Goal: Task Accomplishment & Management: Manage account settings

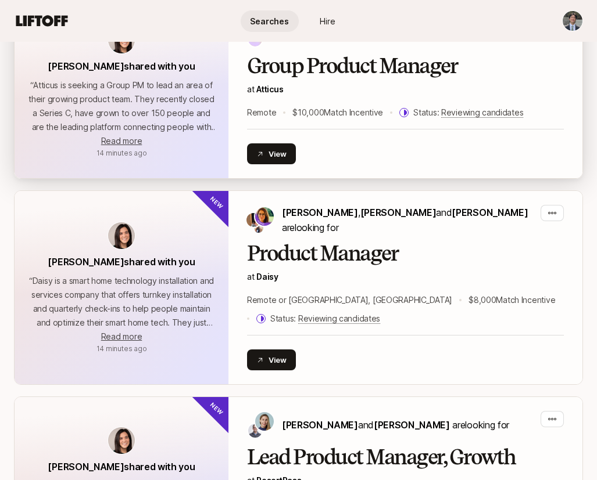
scroll to position [742, 0]
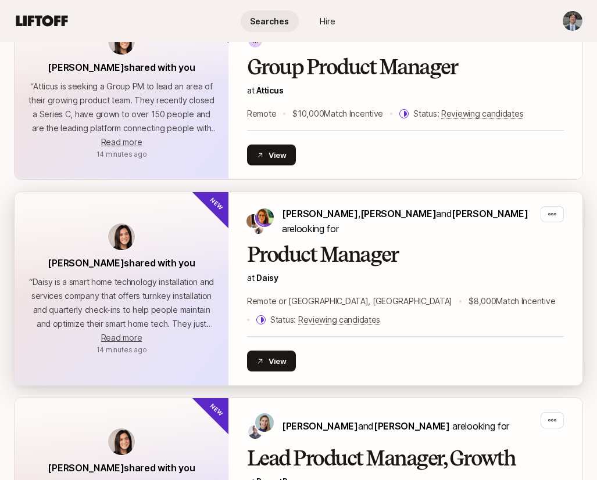
click at [365, 206] on p "[PERSON_NAME] , [PERSON_NAME] and [PERSON_NAME] are looking for" at bounding box center [409, 221] width 254 height 30
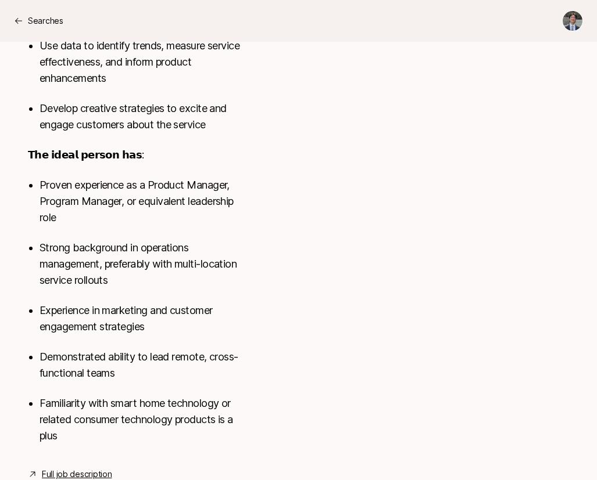
scroll to position [916, 0]
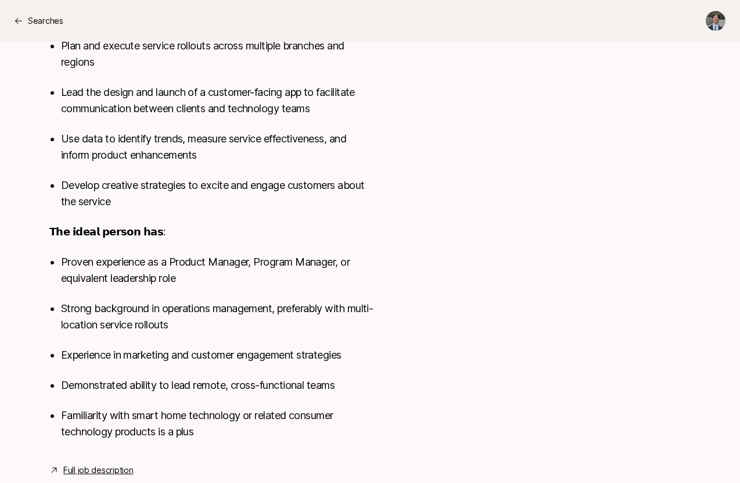
scroll to position [707, 0]
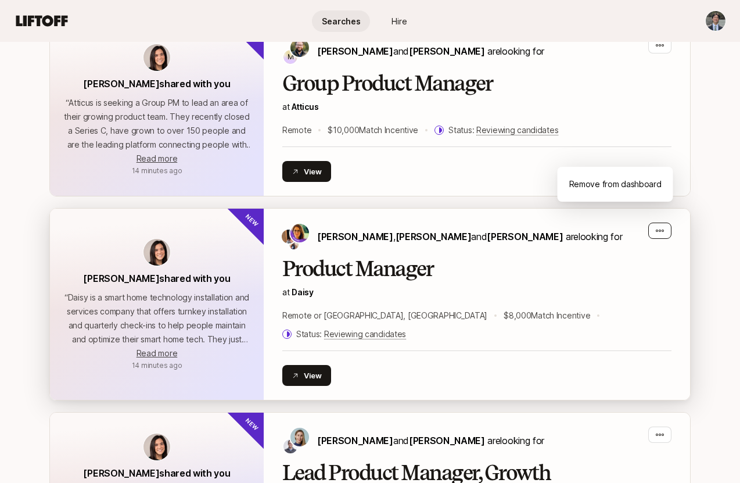
click at [596, 226] on icon "button" at bounding box center [659, 230] width 9 height 9
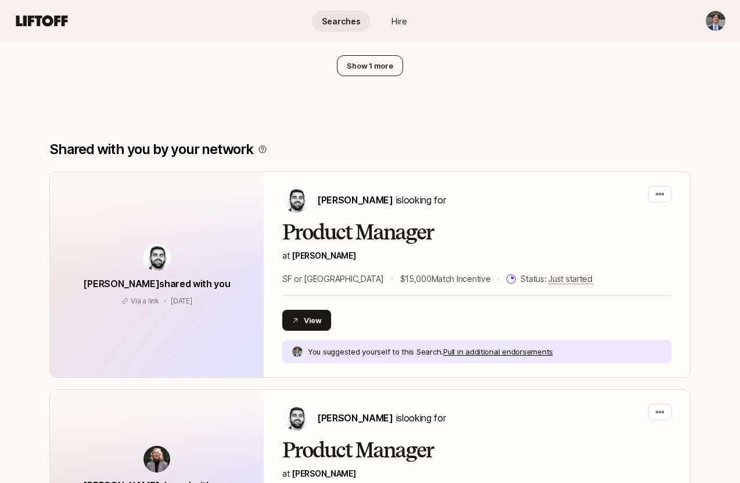
scroll to position [1253, 0]
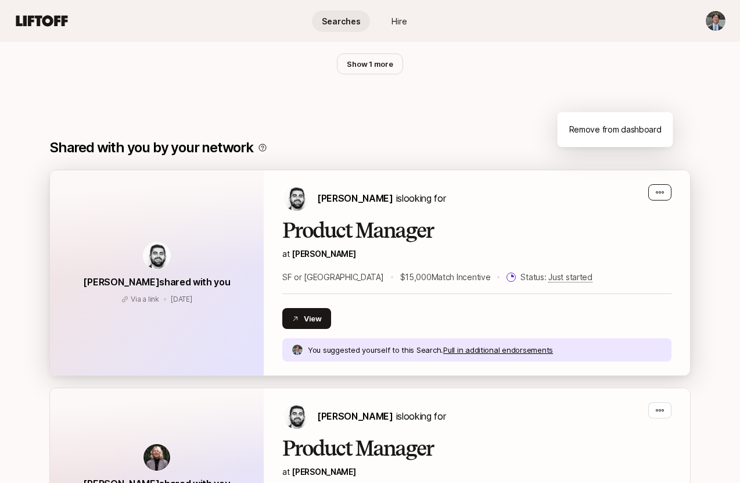
click at [596, 188] on icon "button" at bounding box center [659, 192] width 9 height 9
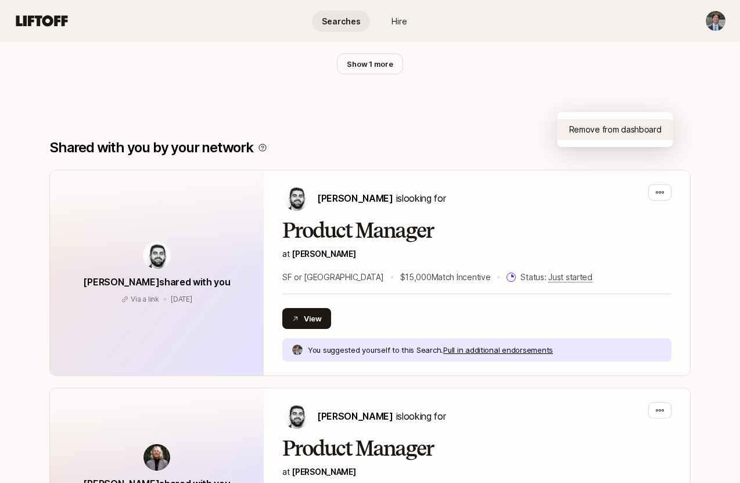
click at [596, 132] on div "Remove from dashboard" at bounding box center [616, 129] width 116 height 21
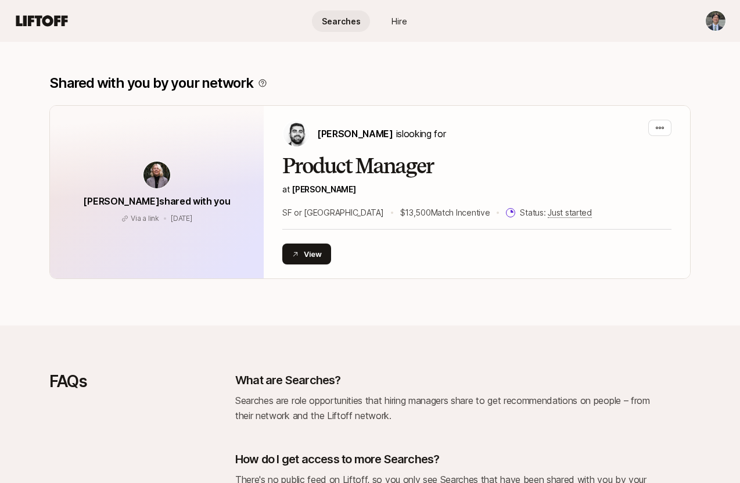
scroll to position [1050, 0]
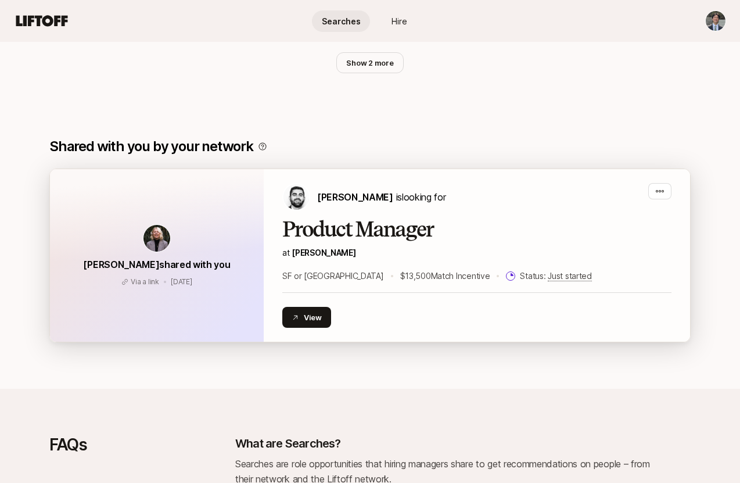
click at [411, 218] on h2 "Product Manager" at bounding box center [476, 229] width 389 height 23
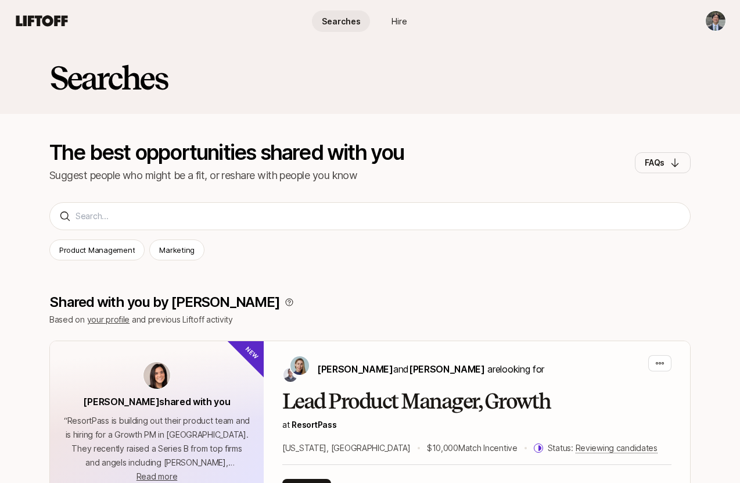
scroll to position [1015, 0]
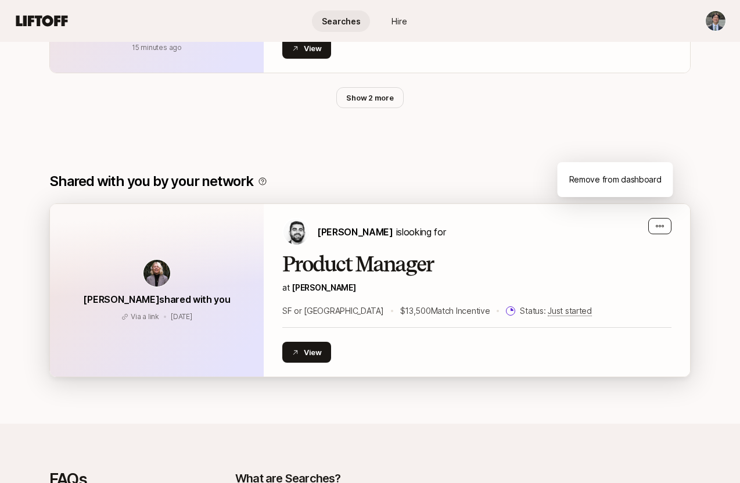
click at [596, 221] on icon "button" at bounding box center [659, 225] width 9 height 9
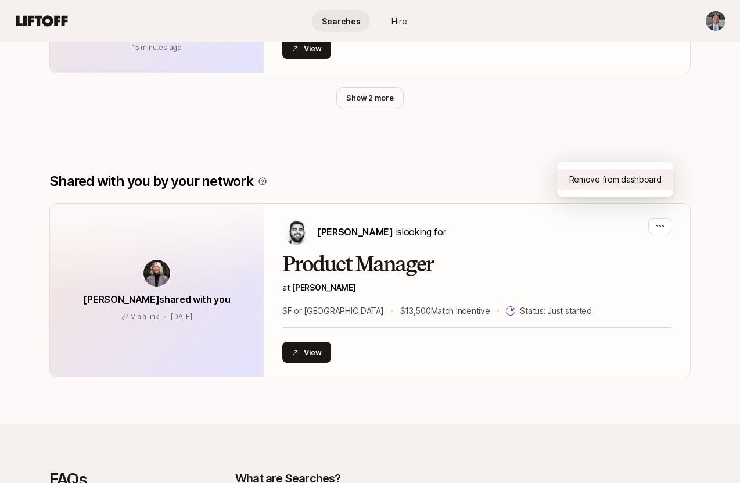
click at [596, 182] on div "Remove from dashboard" at bounding box center [616, 179] width 116 height 21
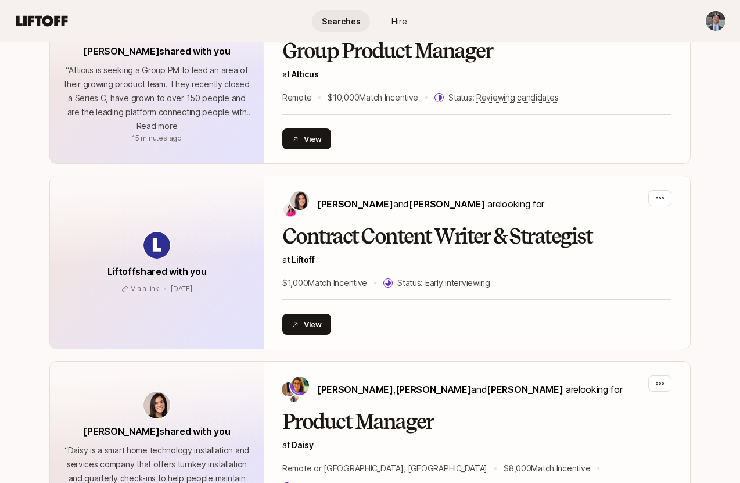
scroll to position [919, 0]
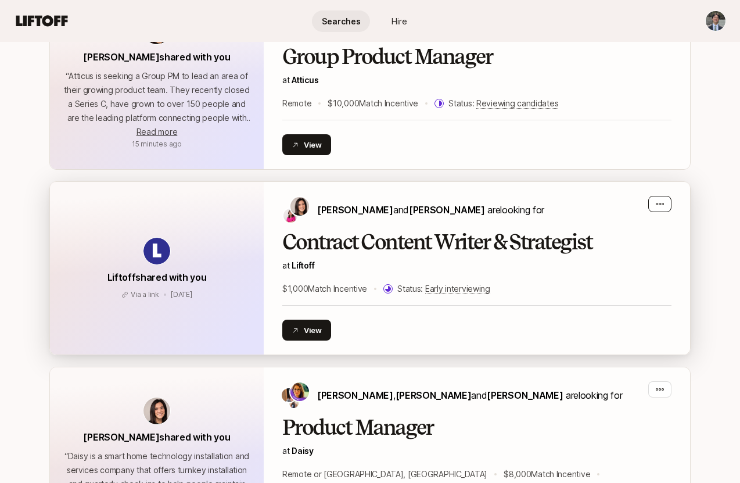
click at [596, 196] on div "button" at bounding box center [659, 204] width 23 height 16
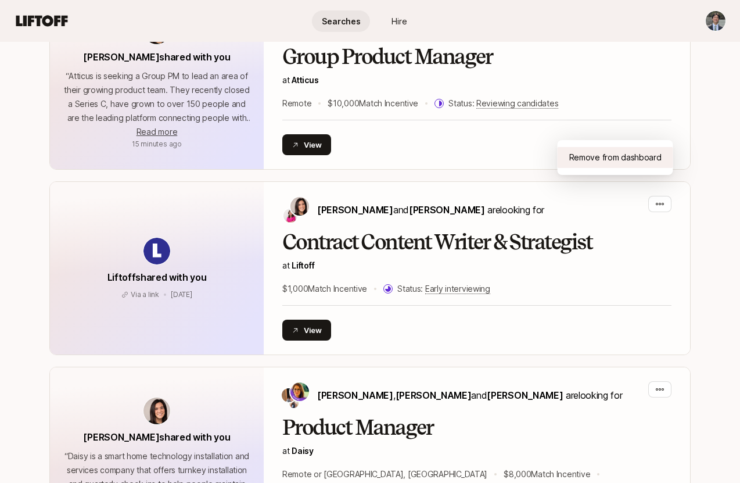
click at [596, 160] on div "Remove from dashboard" at bounding box center [616, 157] width 116 height 21
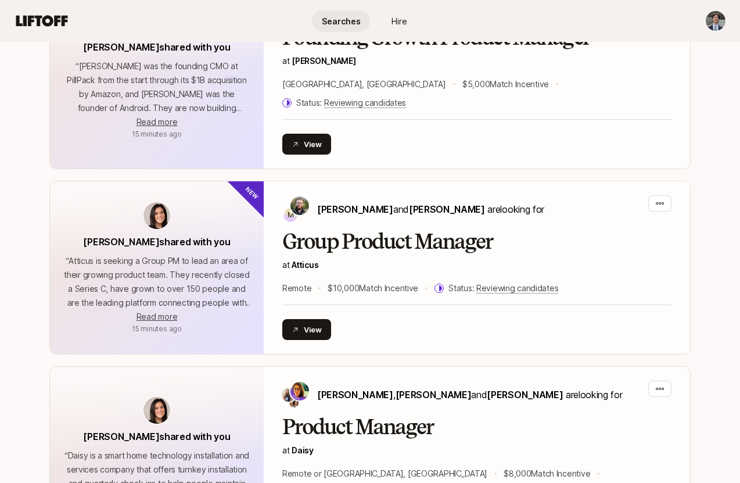
scroll to position [723, 0]
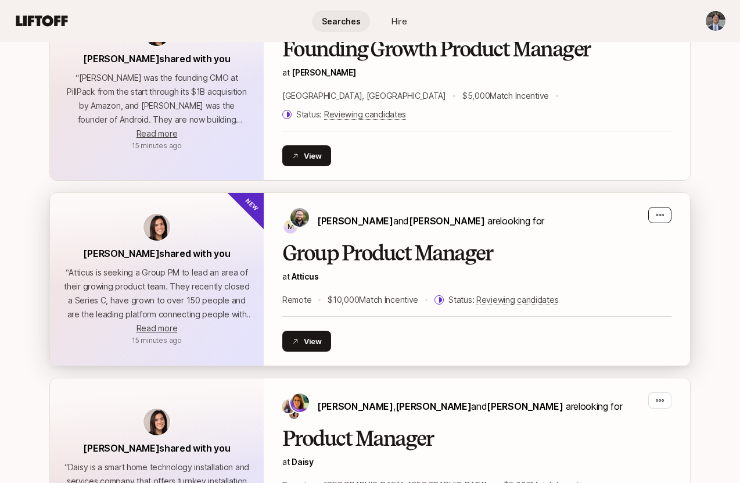
click at [596, 210] on icon "button" at bounding box center [659, 214] width 9 height 9
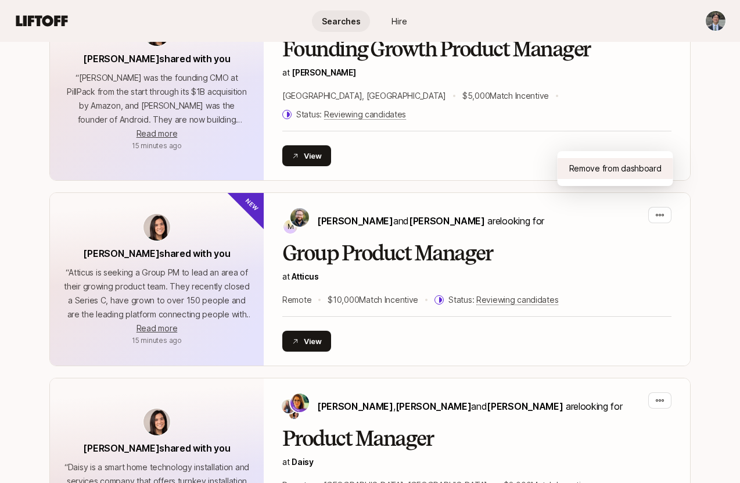
click at [596, 174] on div "Remove from dashboard" at bounding box center [616, 168] width 116 height 21
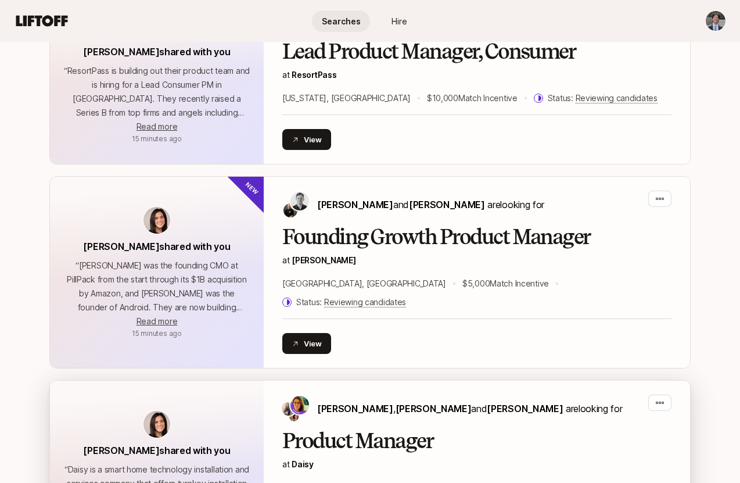
scroll to position [531, 0]
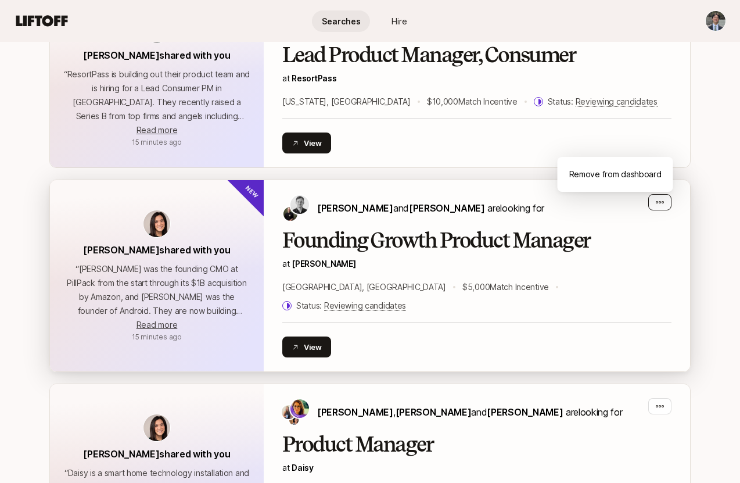
click at [596, 200] on icon "button" at bounding box center [659, 201] width 9 height 9
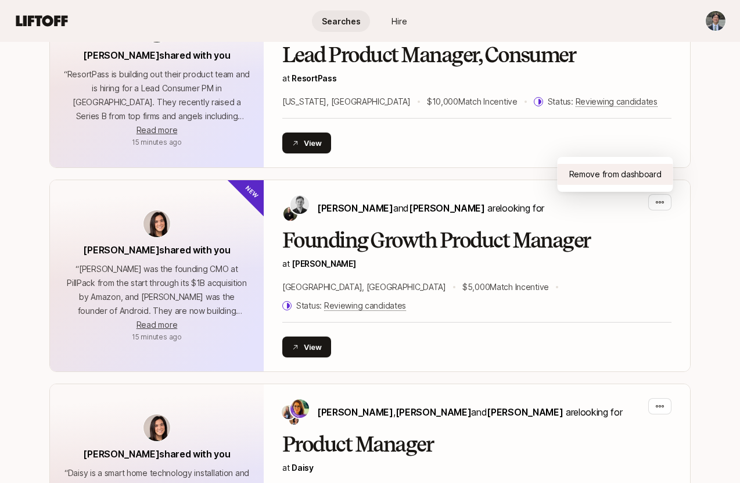
click at [596, 178] on div "Remove from dashboard" at bounding box center [616, 174] width 116 height 21
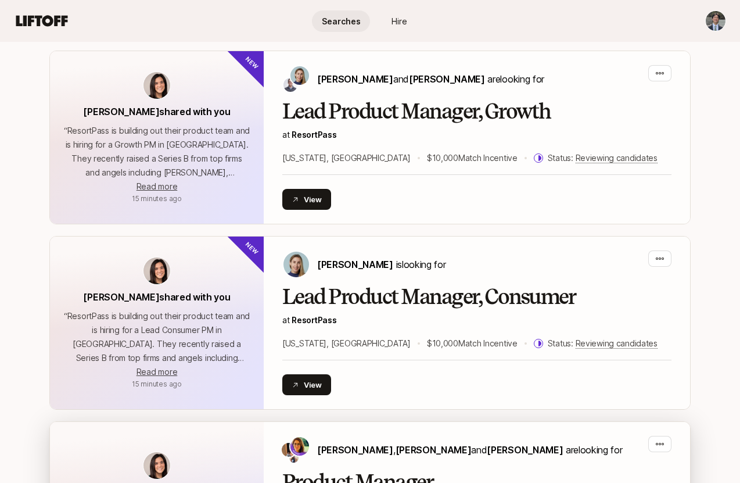
scroll to position [182, 0]
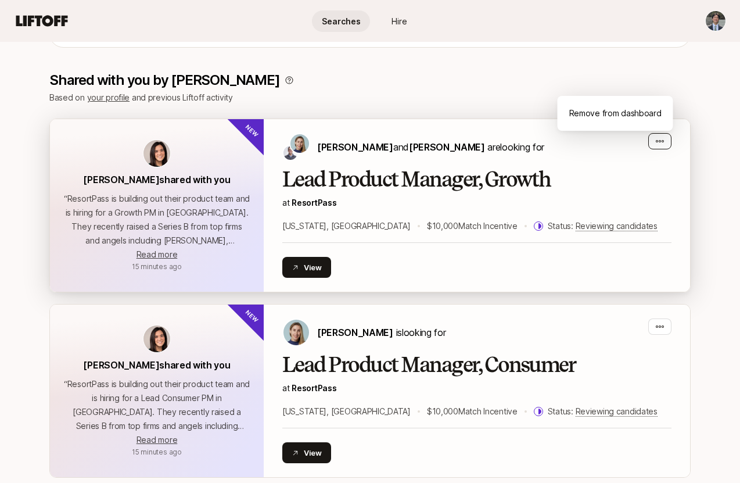
click at [596, 138] on div "button" at bounding box center [659, 141] width 23 height 16
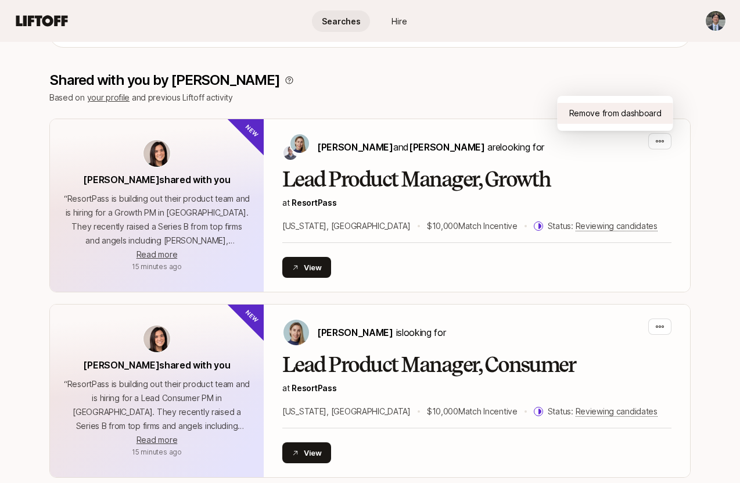
click at [596, 114] on div "Remove from dashboard" at bounding box center [616, 113] width 116 height 21
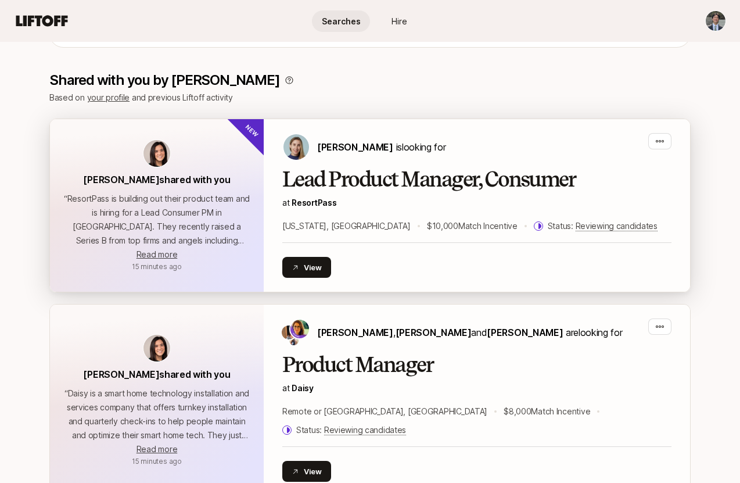
scroll to position [0, 0]
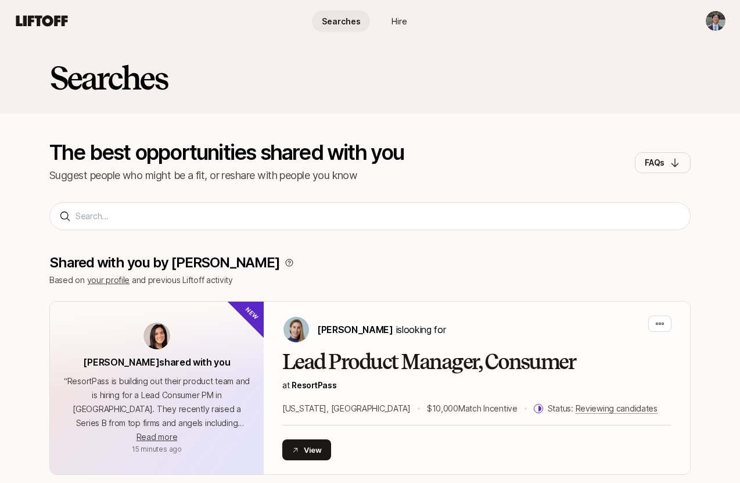
click at [429, 209] on div "Searches The best opportunities shared with you Suggest people who might be a f…" at bounding box center [370, 127] width 740 height 170
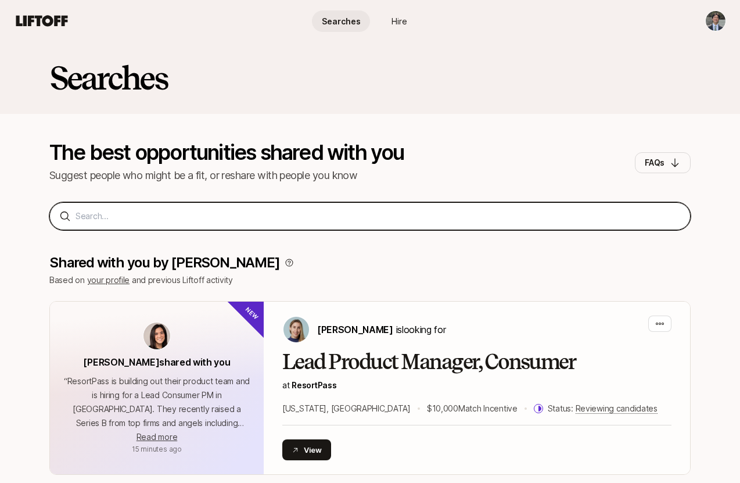
click at [419, 219] on input at bounding box center [378, 216] width 605 height 14
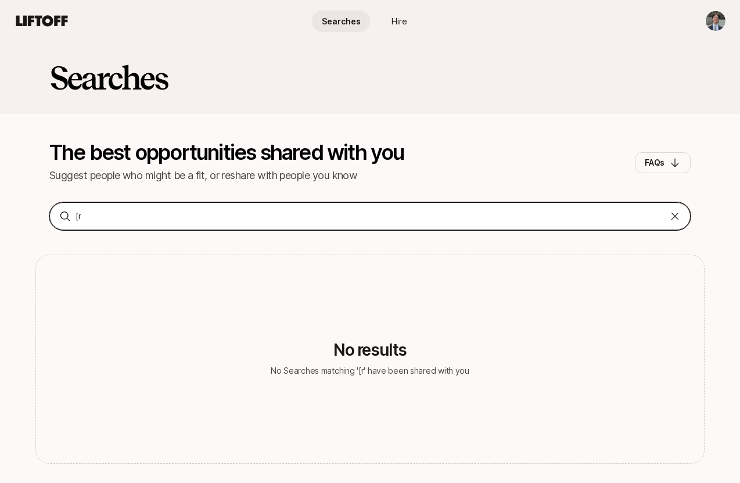
type input "["
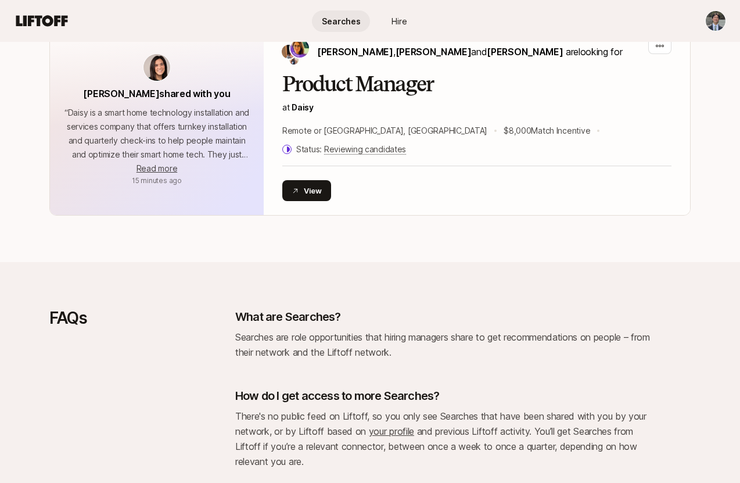
scroll to position [420, 0]
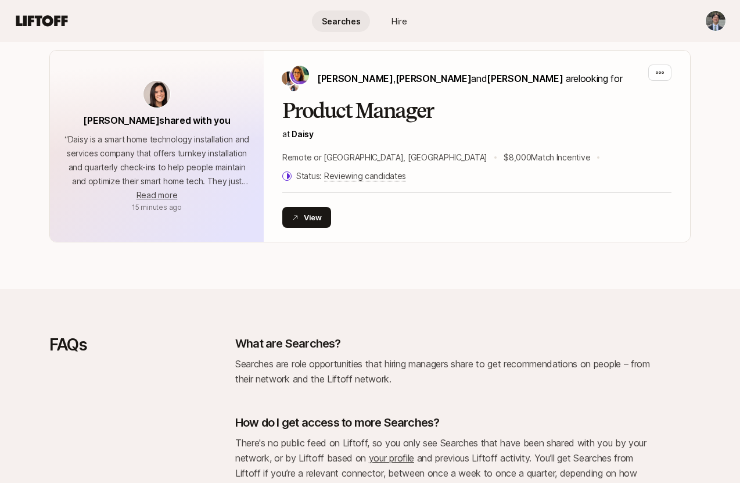
type input "product manager"
